Goal: Task Accomplishment & Management: Use online tool/utility

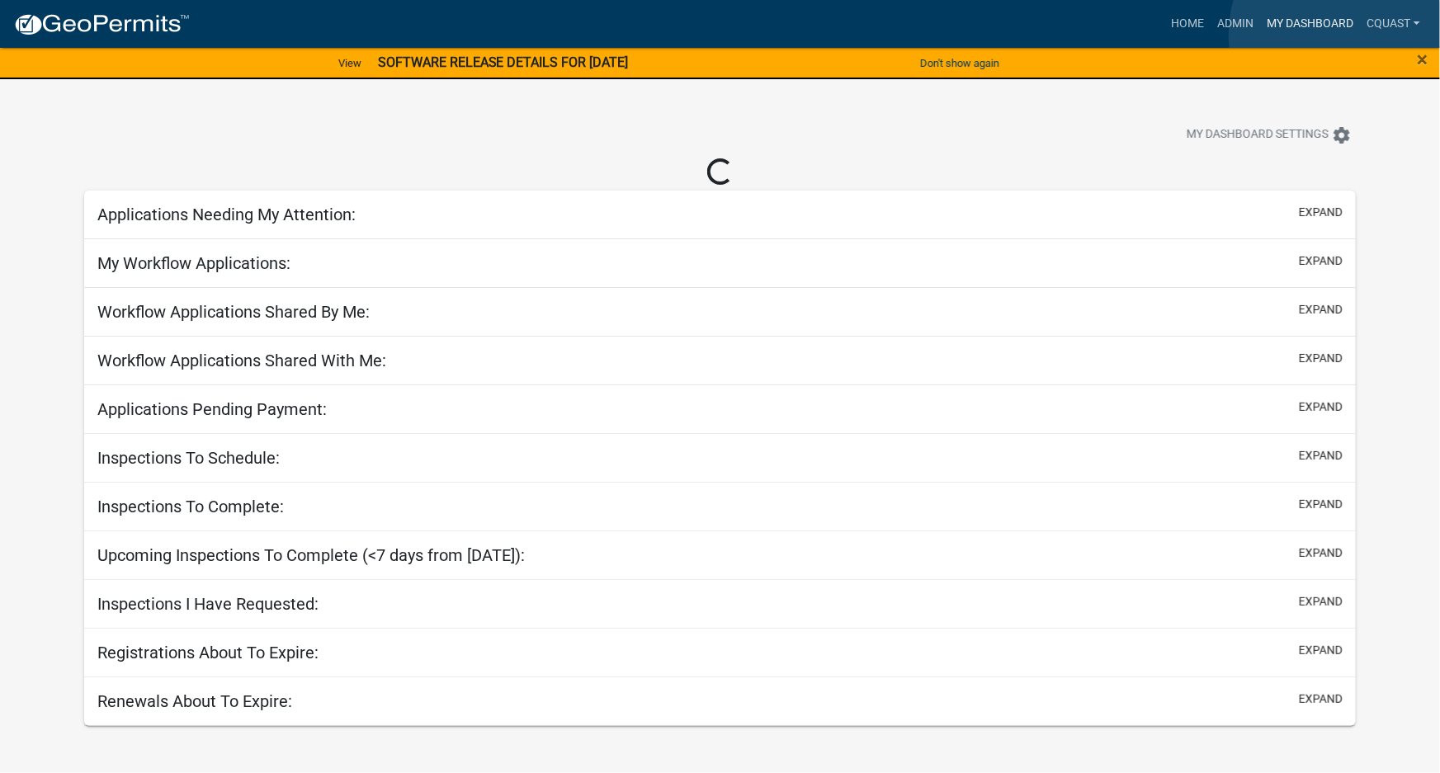
click at [1354, 35] on link "My Dashboard" at bounding box center [1310, 23] width 100 height 31
select select "1: 25"
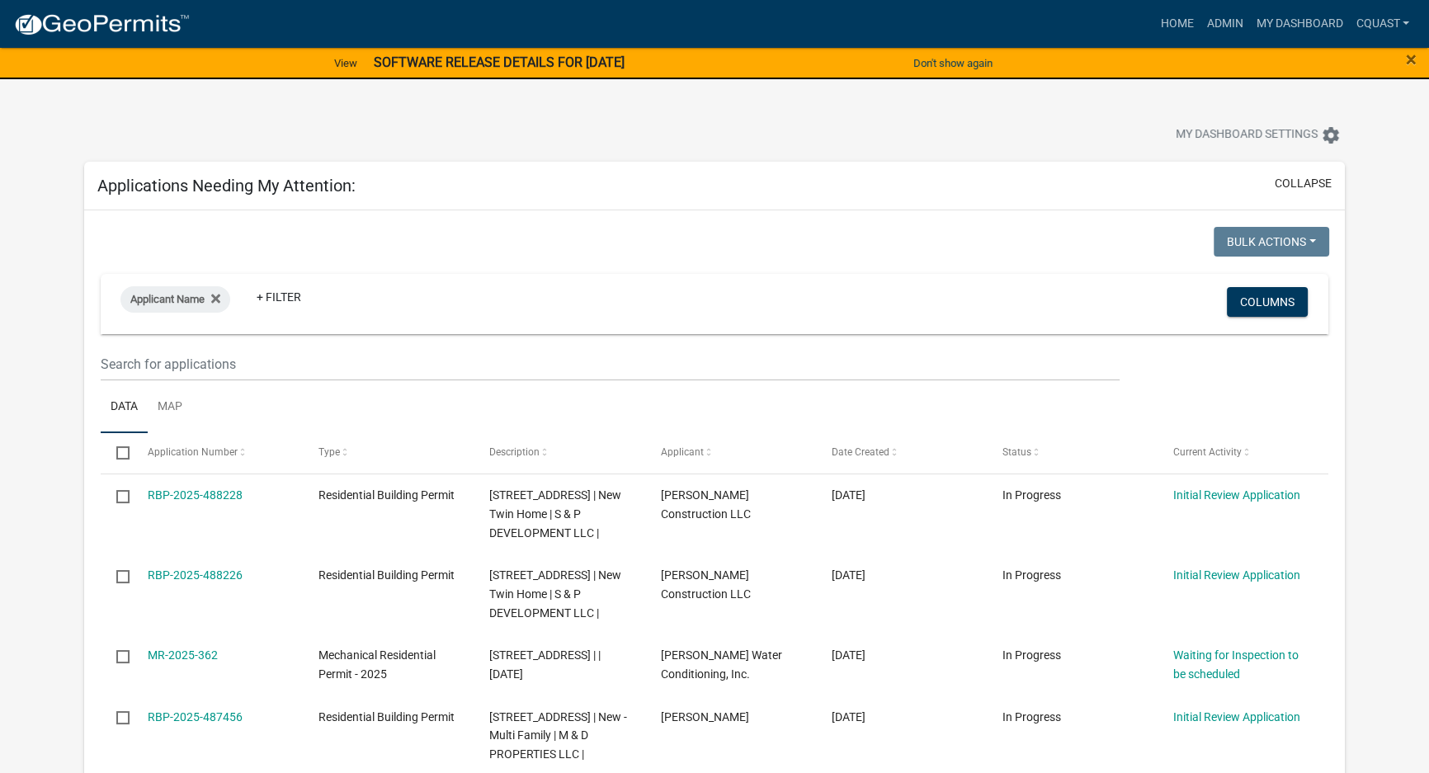
click at [526, 57] on strong "SOFTWARE RELEASE DETAILS FOR [DATE]" at bounding box center [499, 62] width 251 height 16
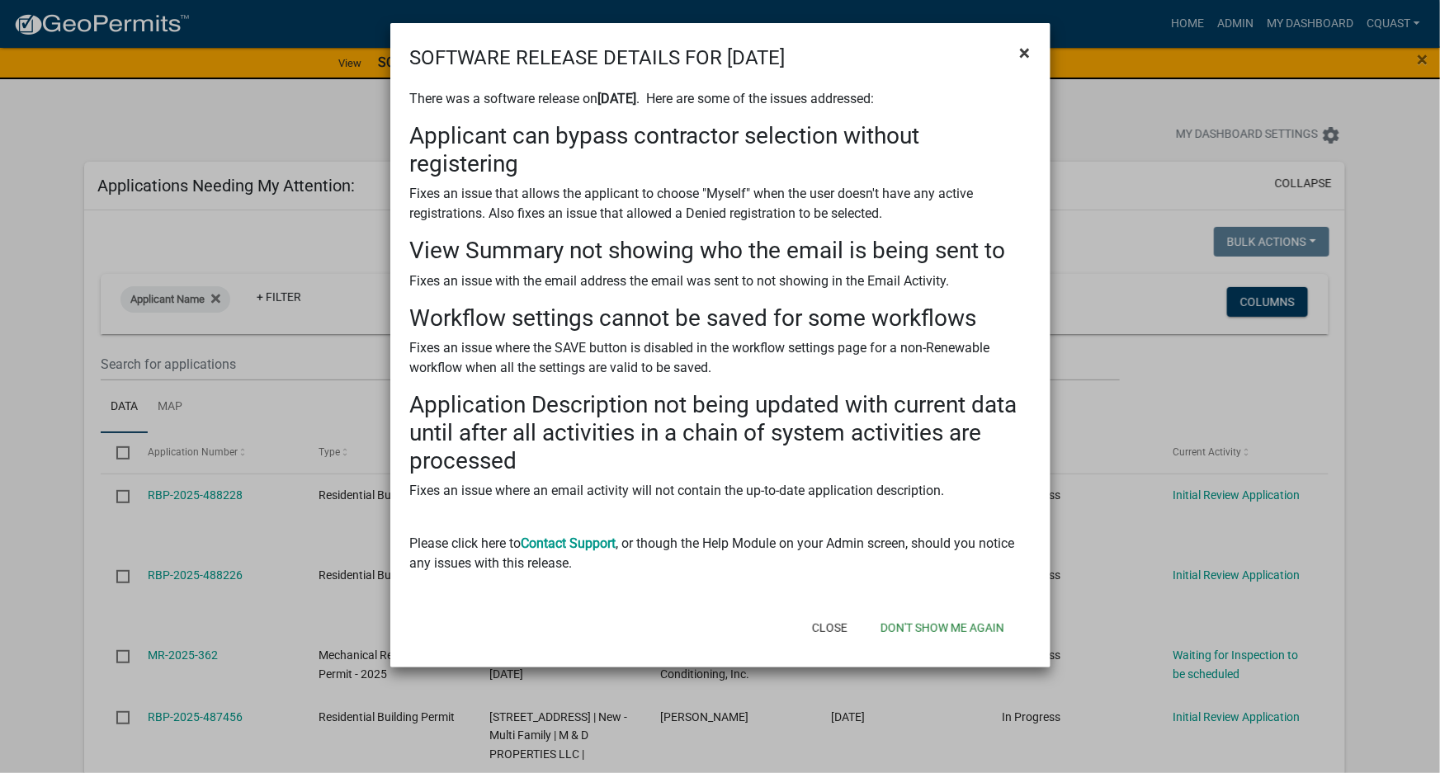
click at [1023, 54] on span "×" at bounding box center [1025, 52] width 11 height 23
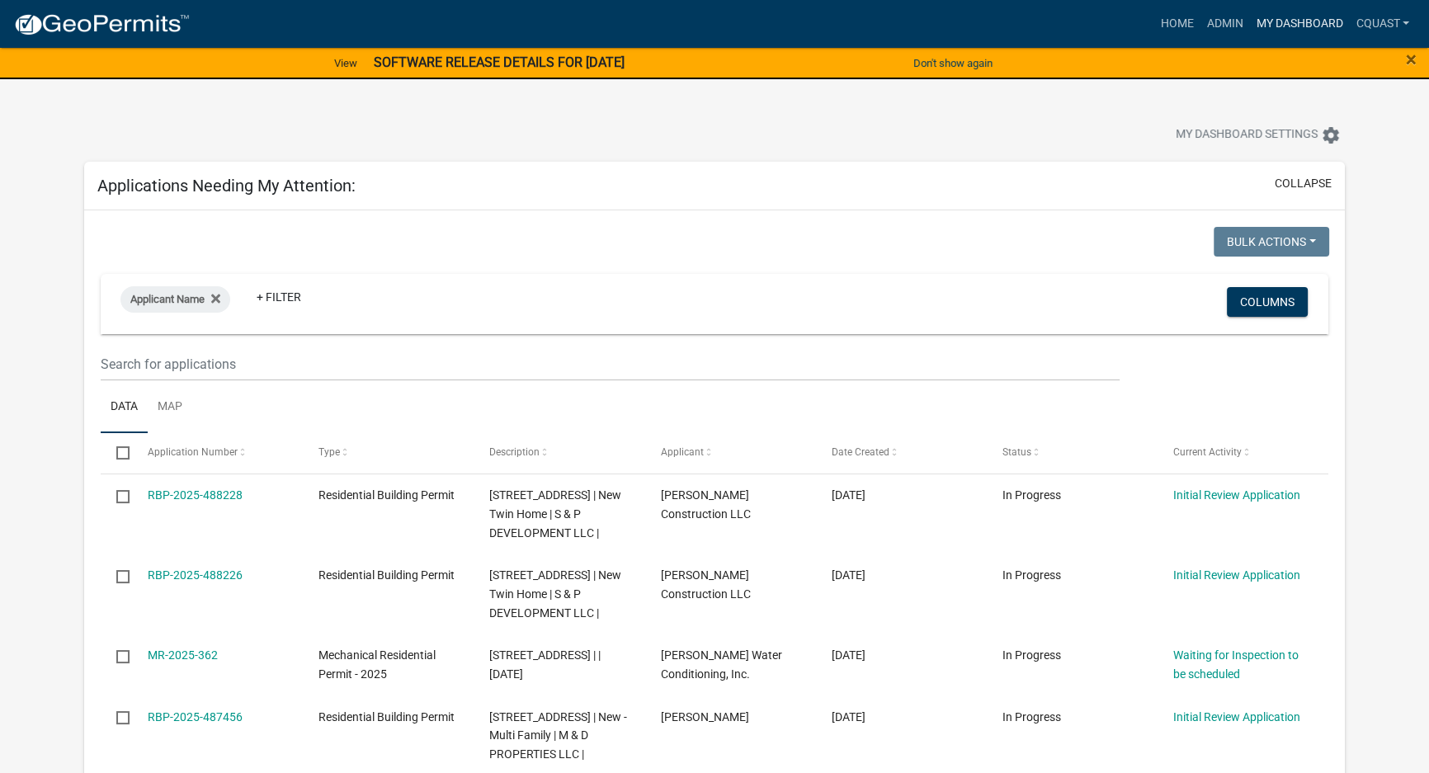
click at [1320, 27] on link "My Dashboard" at bounding box center [1299, 23] width 100 height 31
click at [1406, 52] on span "×" at bounding box center [1411, 59] width 11 height 23
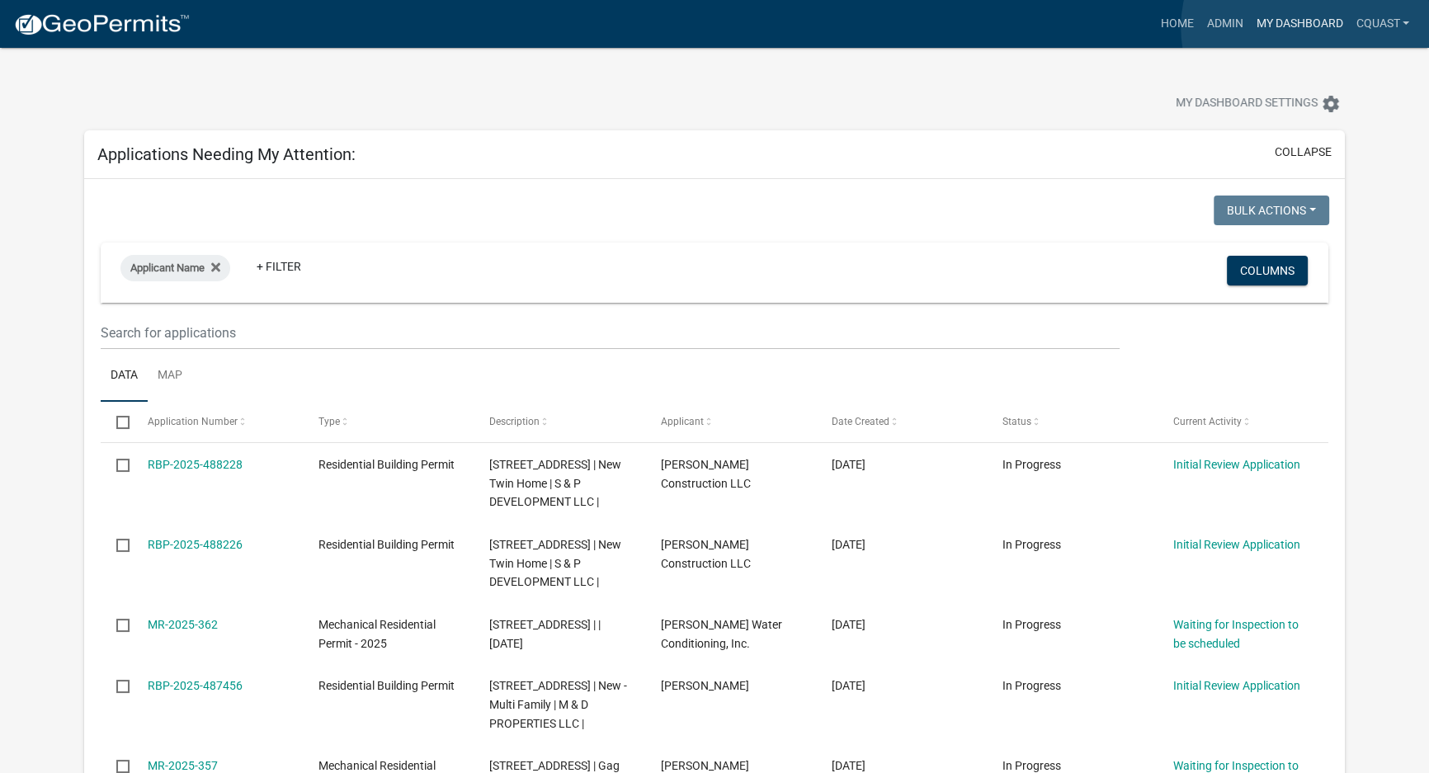
click at [1306, 27] on link "My Dashboard" at bounding box center [1299, 23] width 100 height 31
click at [1231, 22] on link "Admin" at bounding box center [1223, 23] width 49 height 31
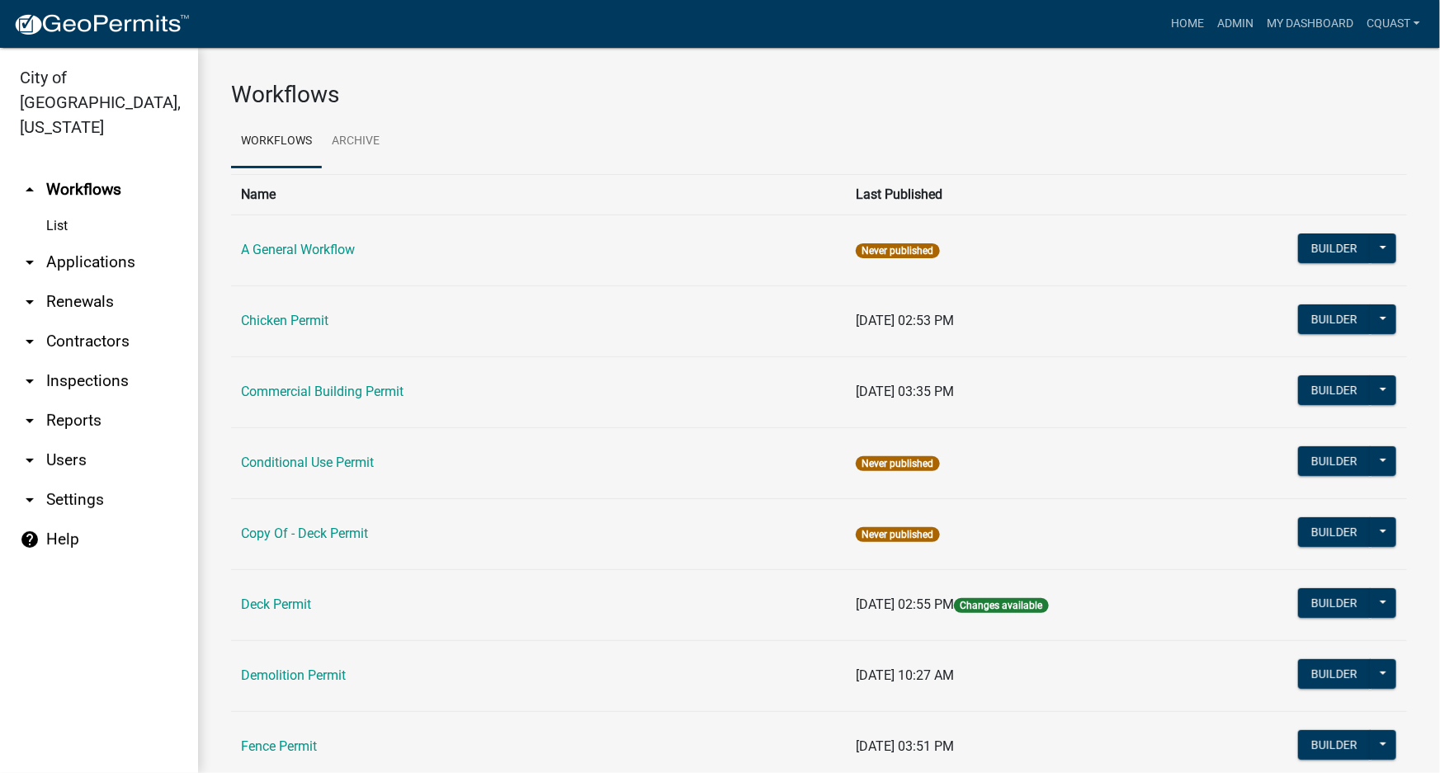
click at [96, 401] on link "arrow_drop_down Reports" at bounding box center [99, 421] width 198 height 40
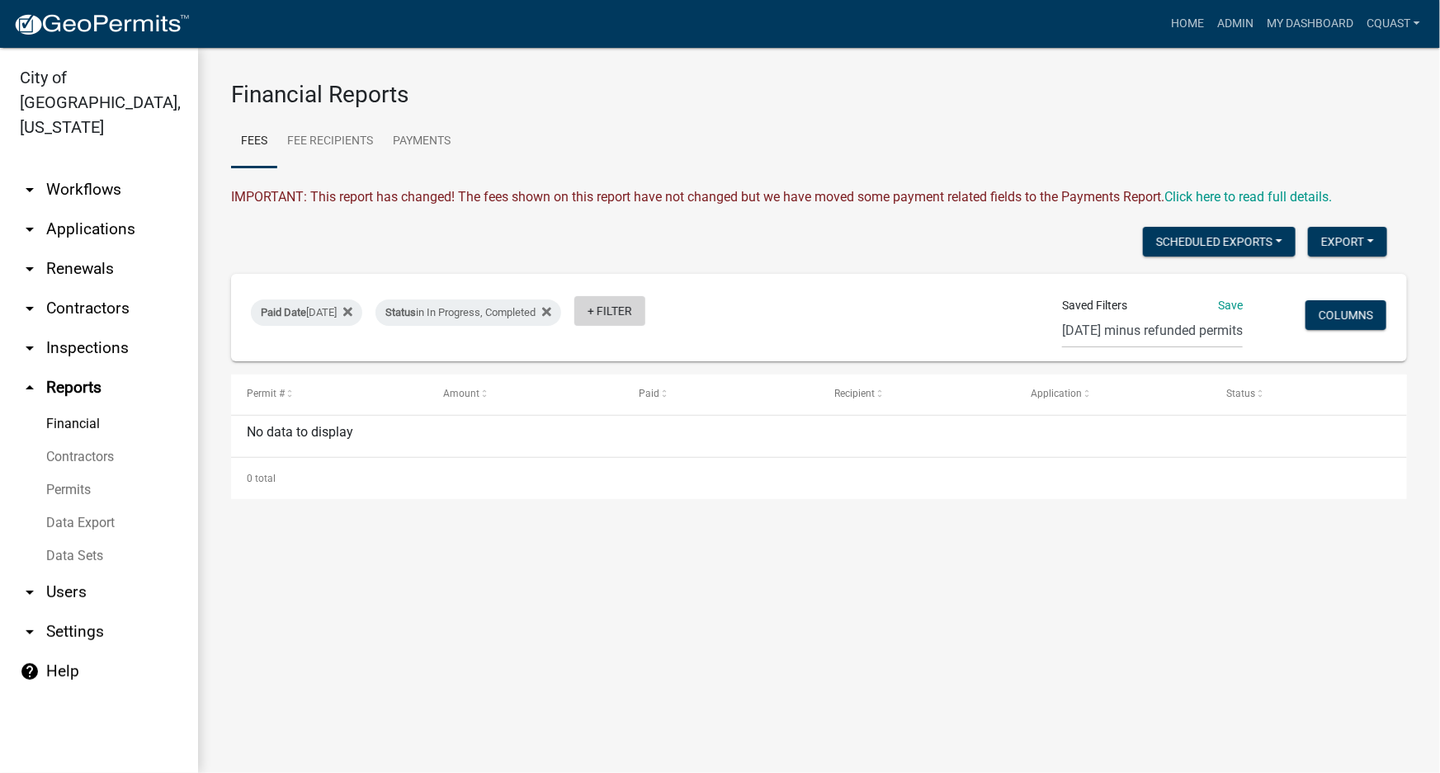
click at [615, 308] on link "+ Filter" at bounding box center [609, 311] width 71 height 30
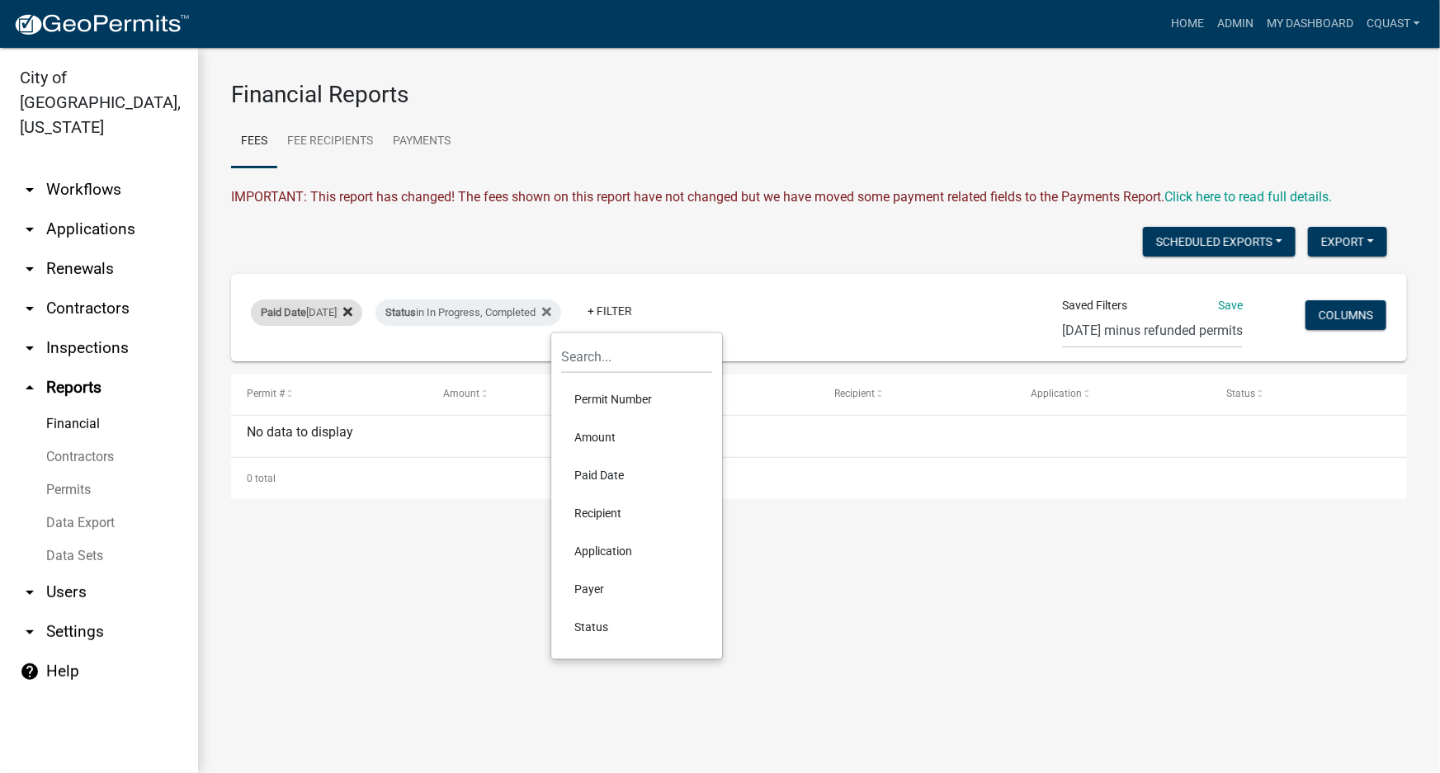
click at [354, 309] on div "Paid Date [DATE]" at bounding box center [306, 312] width 111 height 26
select select "previous_1_day"
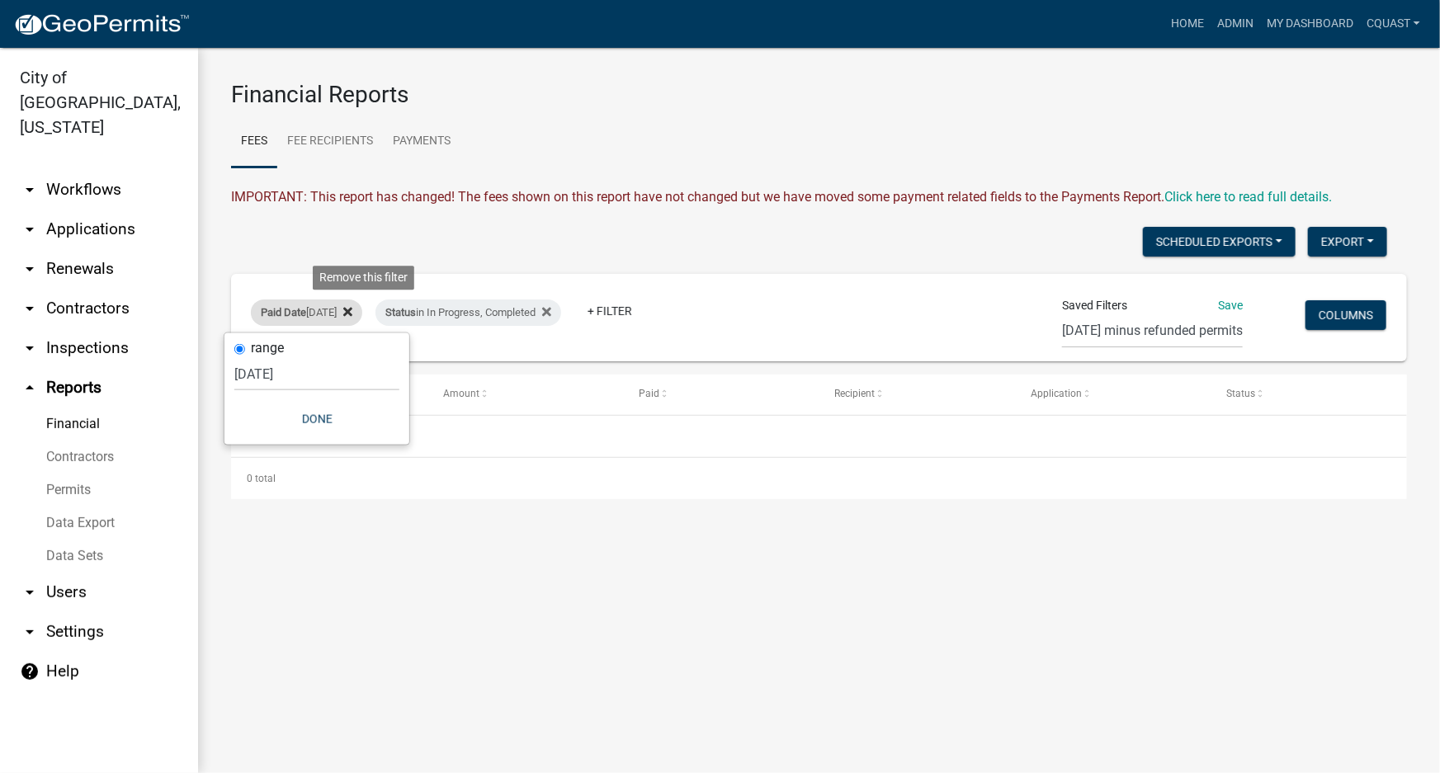
click at [352, 310] on icon at bounding box center [347, 312] width 9 height 9
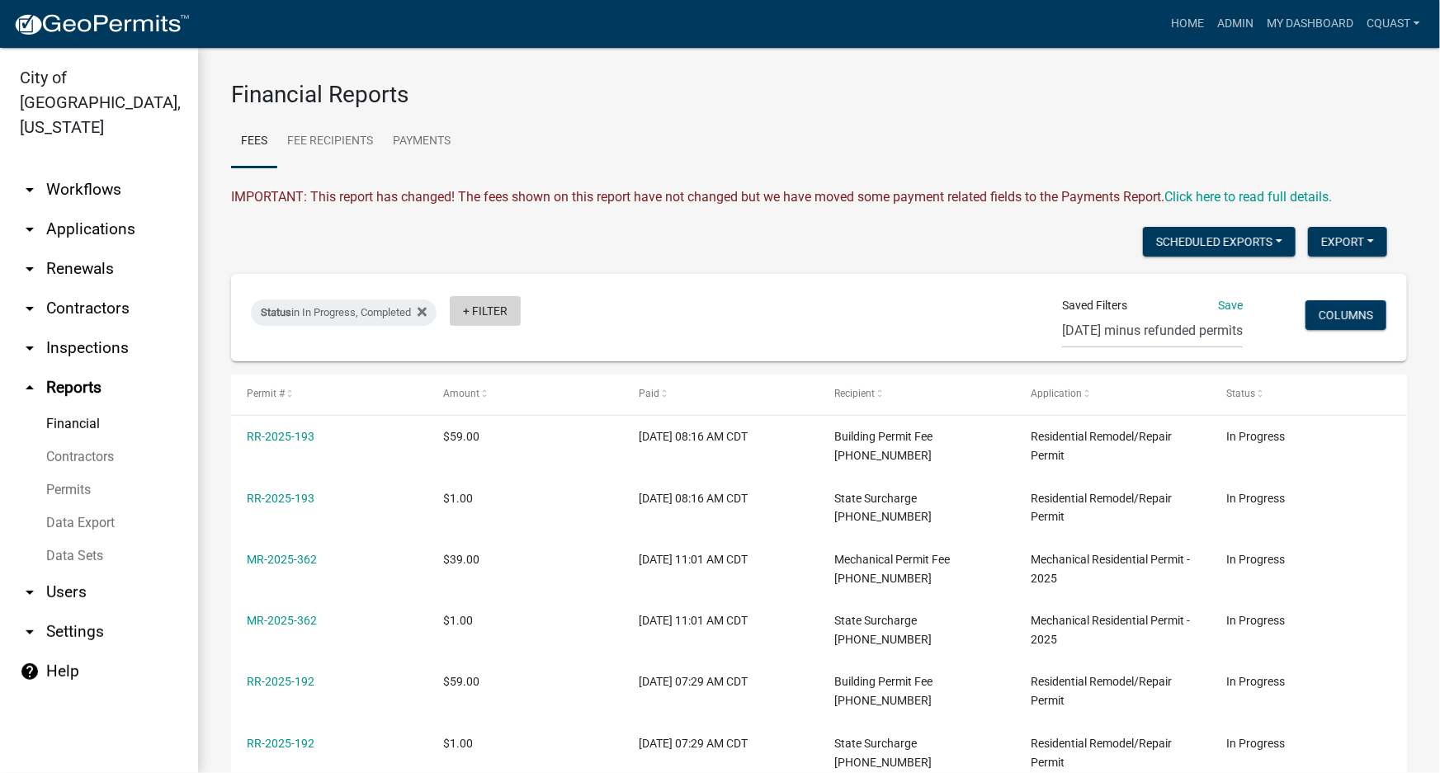
click at [487, 309] on link "+ Filter" at bounding box center [485, 311] width 71 height 30
click at [762, 280] on div "Status in In Progress, Completed + Filter Saved Filters Save [DATE] minus refun…" at bounding box center [818, 317] width 1161 height 87
click at [487, 309] on link "+ Filter" at bounding box center [485, 311] width 71 height 30
click at [470, 483] on li "Paid Date" at bounding box center [492, 475] width 151 height 38
select select
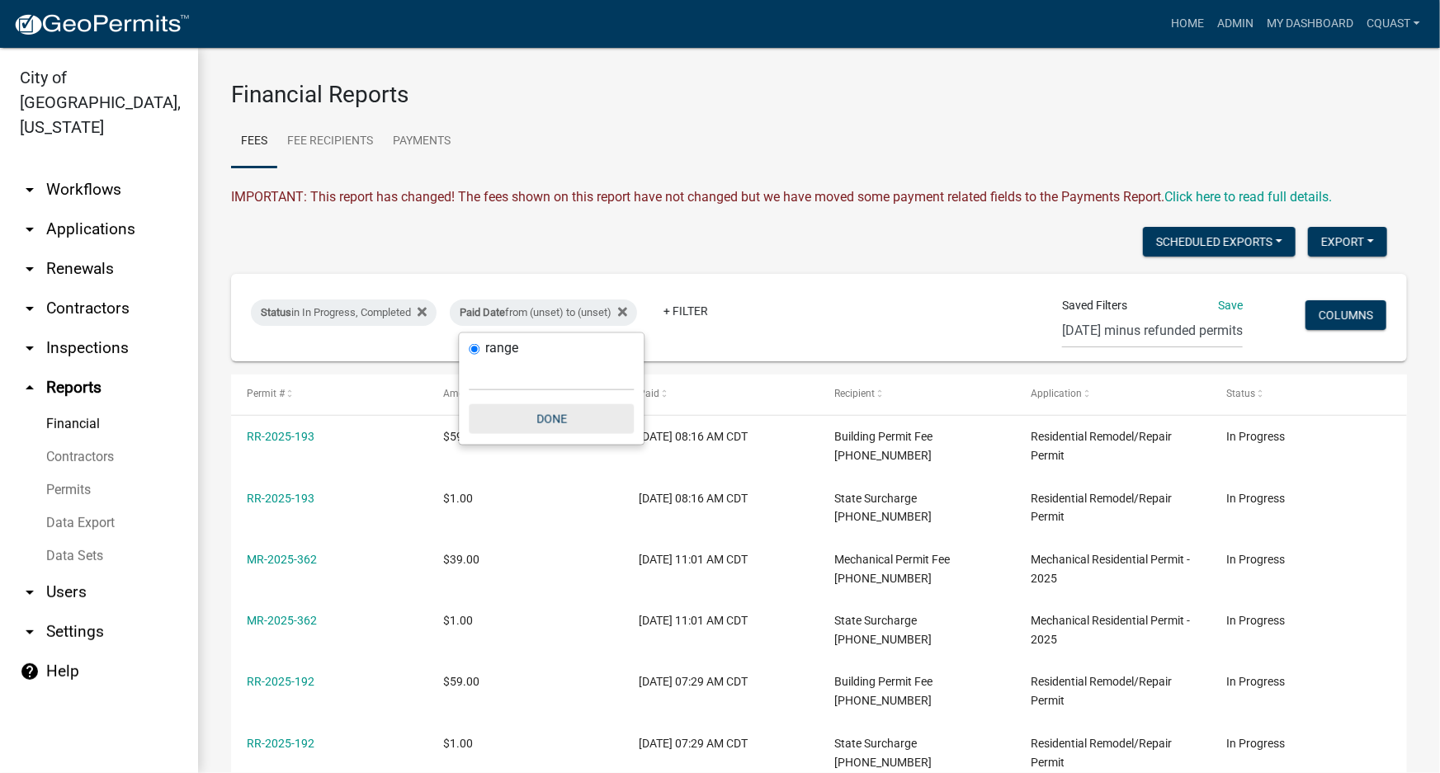
click at [549, 419] on button "Done" at bounding box center [551, 419] width 165 height 30
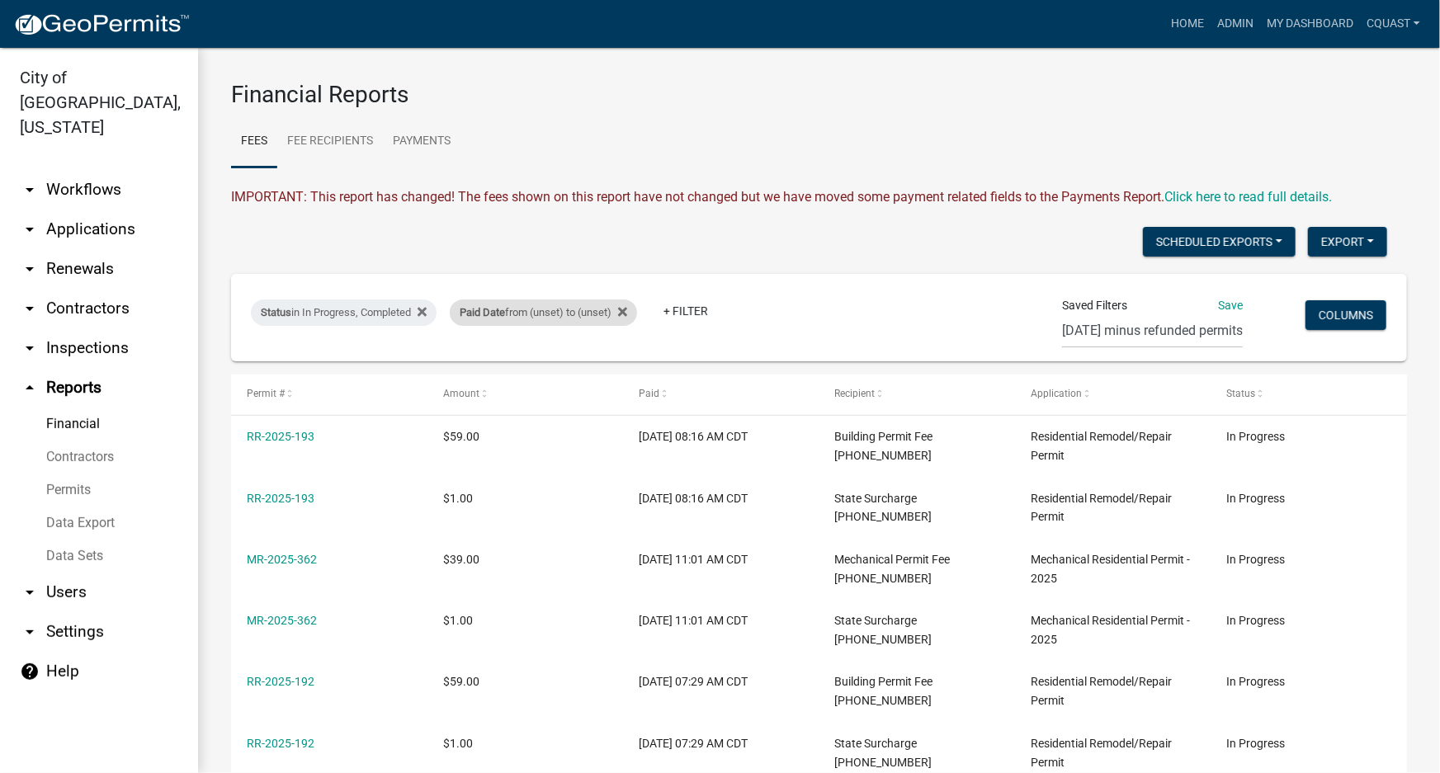
click at [561, 313] on div "Paid Date from (unset) to (unset)" at bounding box center [543, 312] width 187 height 26
click at [496, 373] on select "[DATE] [DATE] Current Week Previous Week Current Month Last Month Current Calen…" at bounding box center [551, 374] width 165 height 34
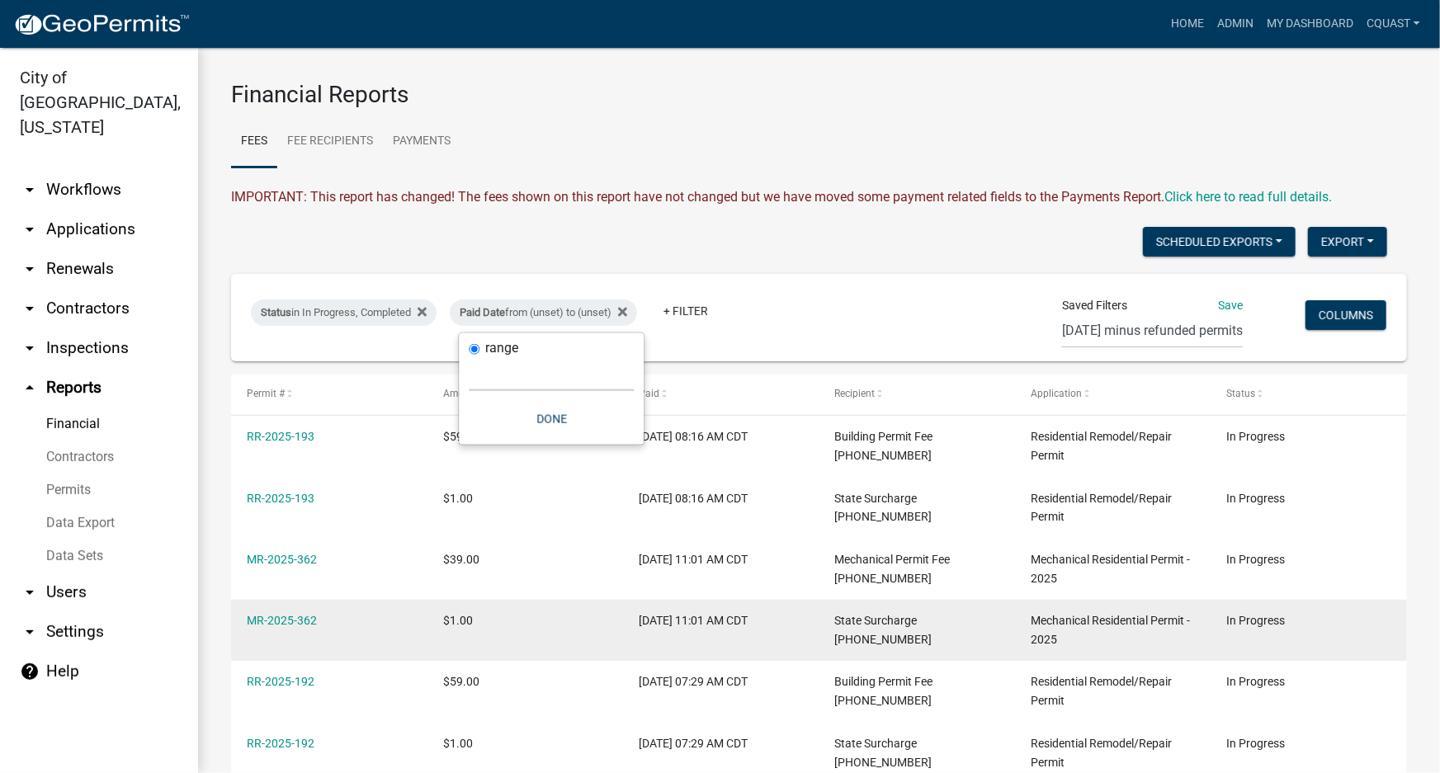
select select "custom"
click at [469, 357] on select "[DATE] [DATE] Current Week Previous Week Current Month Last Month Current Calen…" at bounding box center [551, 374] width 165 height 34
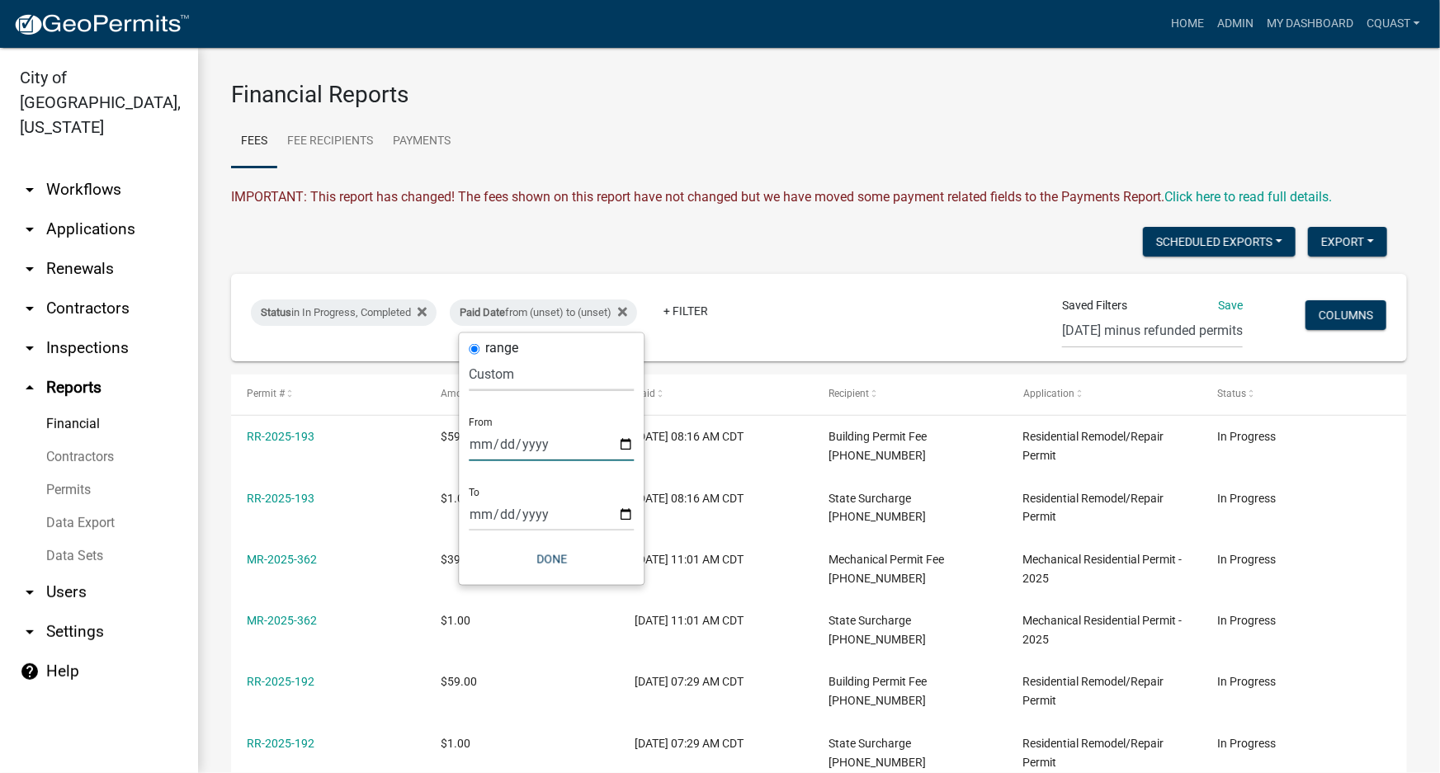
click at [630, 445] on input "date" at bounding box center [551, 444] width 165 height 34
type input "[DATE]"
click at [641, 518] on input "date" at bounding box center [562, 514] width 165 height 34
type input "[DATE]"
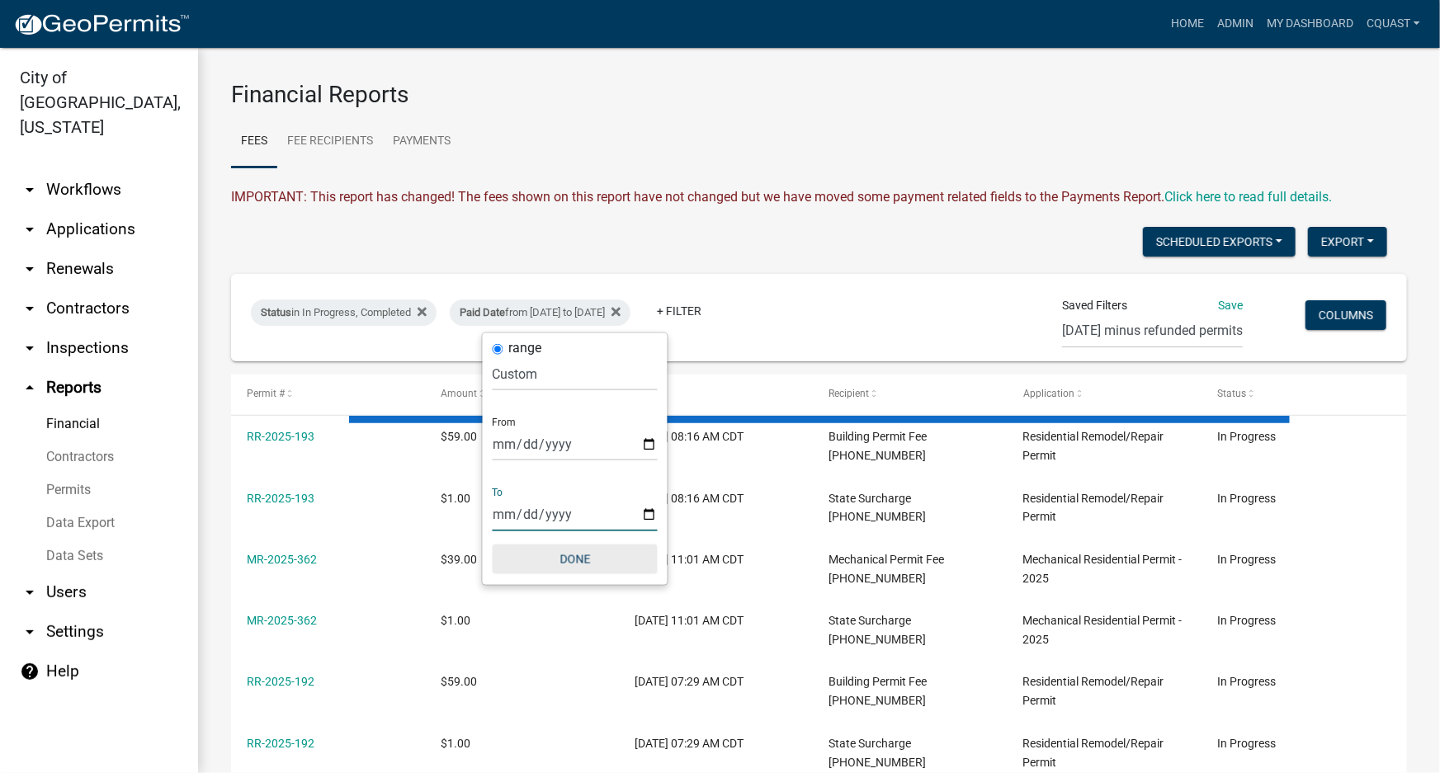
click at [575, 553] on button "Done" at bounding box center [574, 559] width 165 height 30
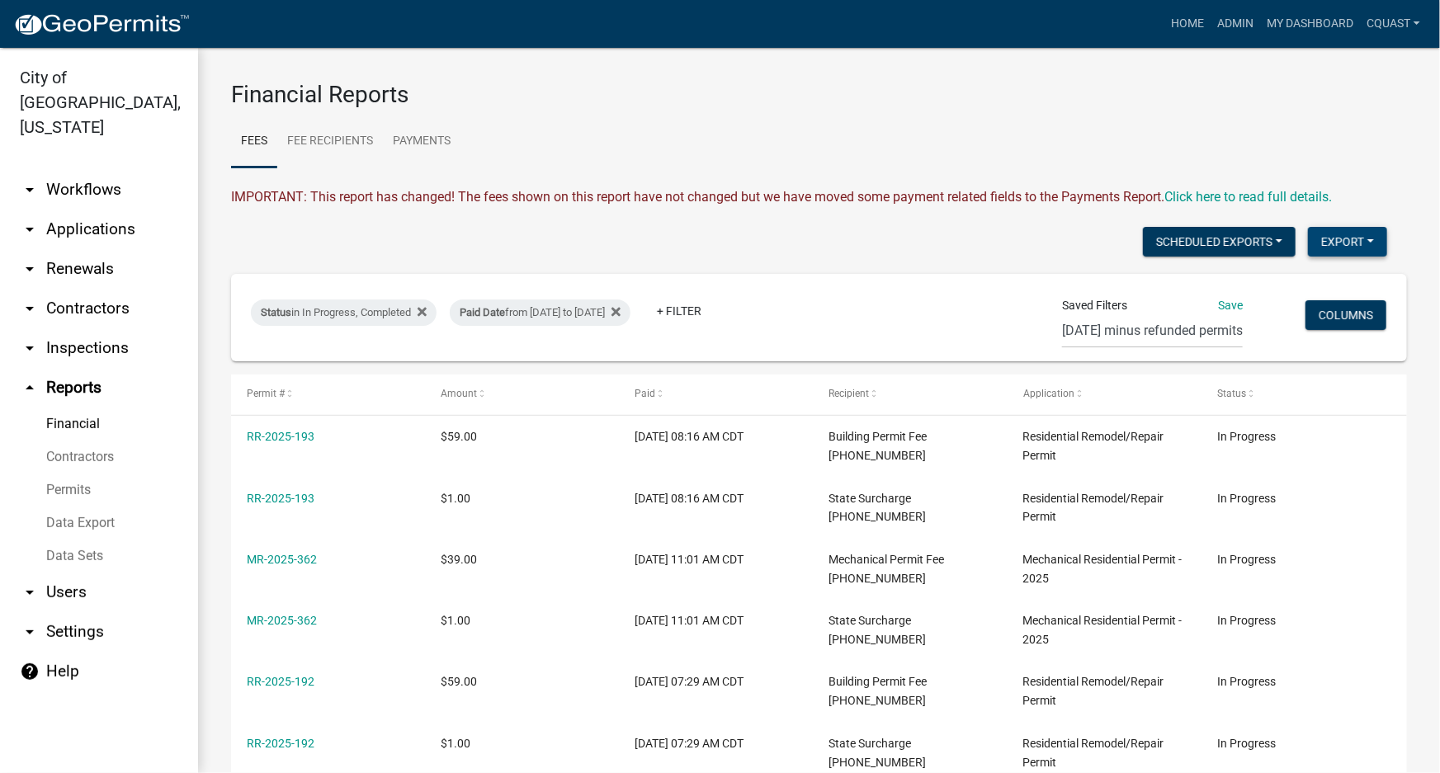
click at [1333, 246] on button "Export" at bounding box center [1347, 242] width 79 height 30
click at [1274, 280] on button "Excel Format (.xlsx)" at bounding box center [1309, 285] width 154 height 40
